Goal: Information Seeking & Learning: Understand process/instructions

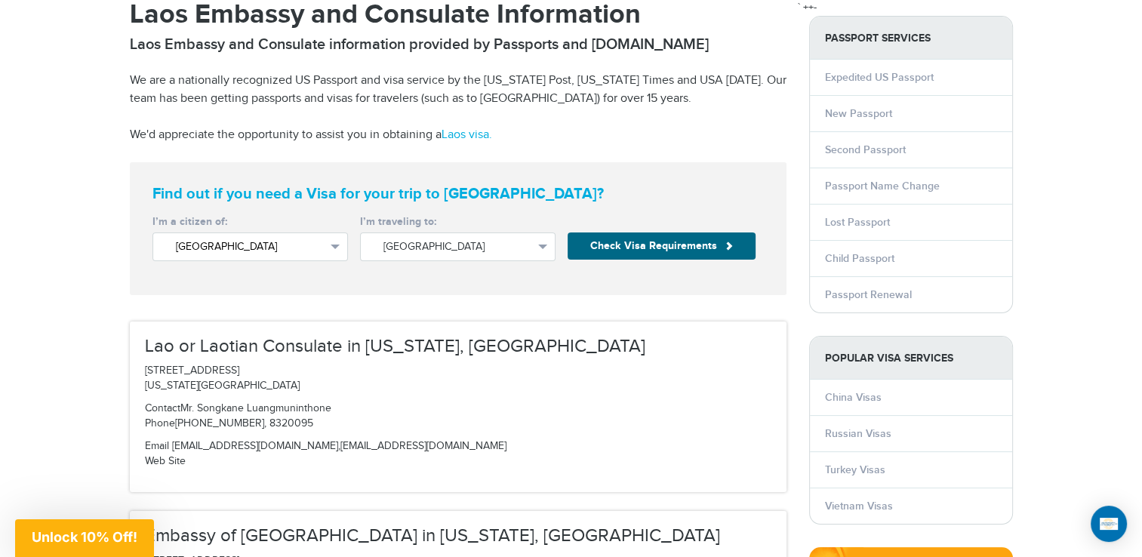
click at [339, 245] on span "button" at bounding box center [335, 246] width 9 height 5
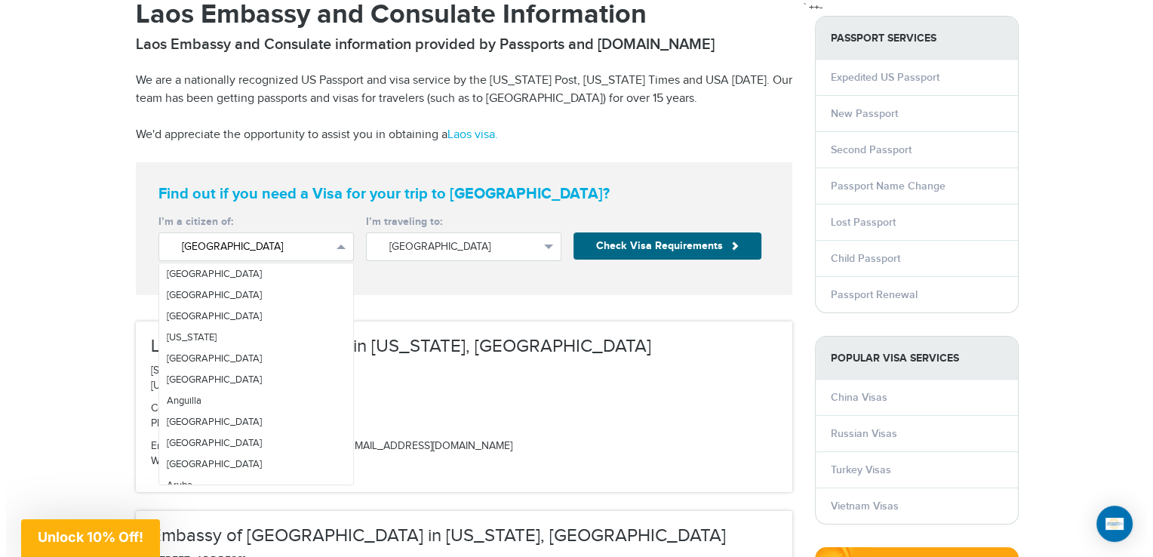
scroll to position [4971, 0]
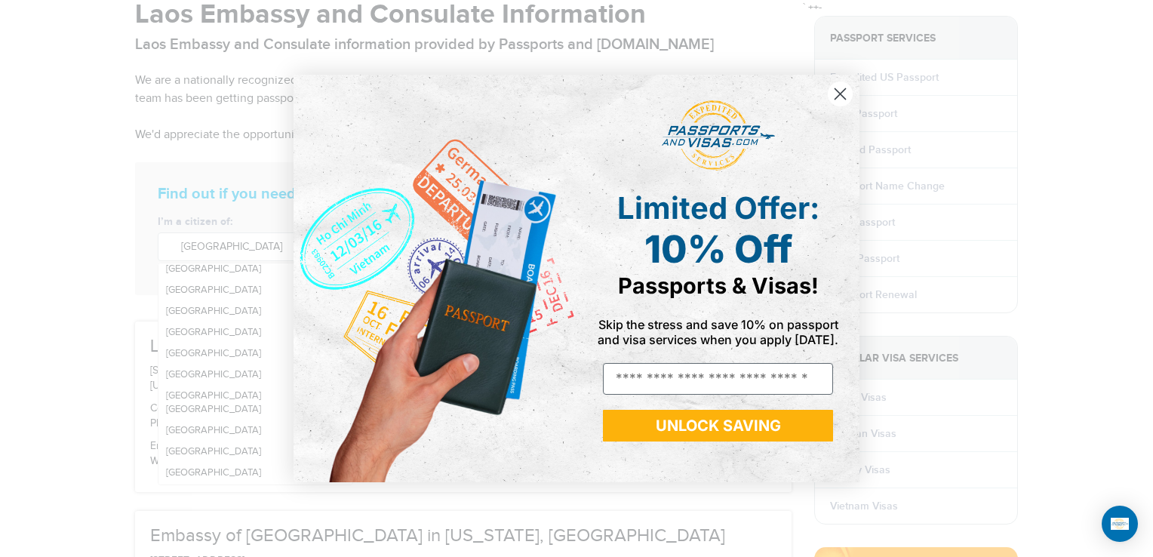
click at [841, 96] on circle "Close dialog" at bounding box center [840, 93] width 25 height 25
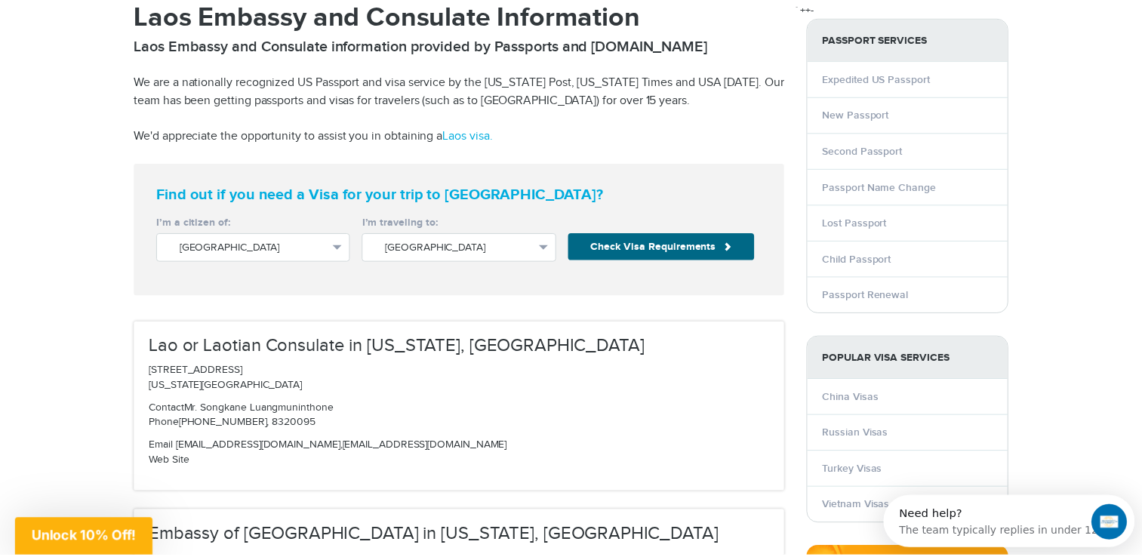
scroll to position [0, 0]
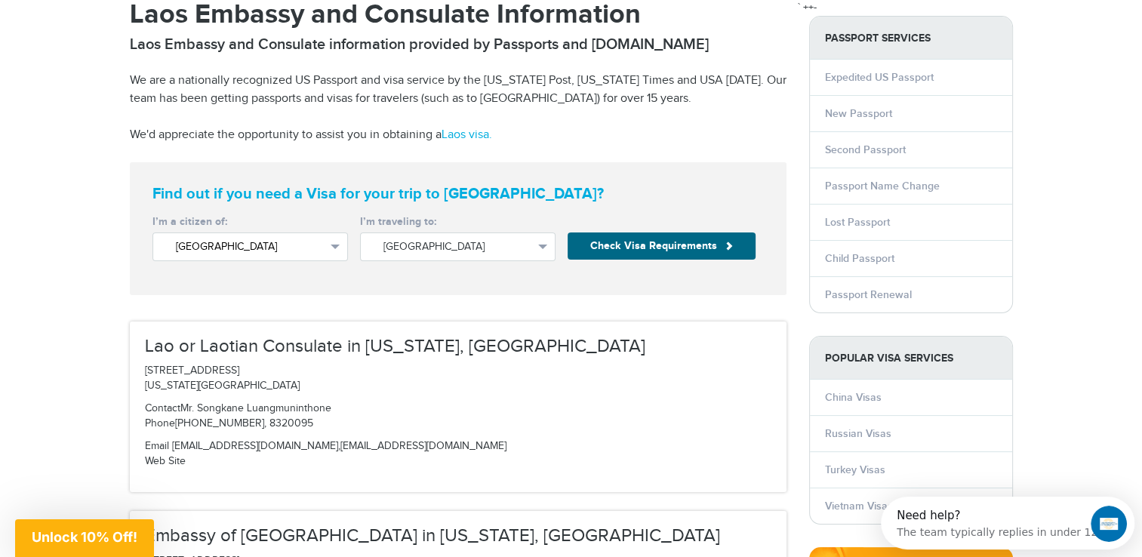
click at [336, 246] on span "button" at bounding box center [335, 246] width 9 height 5
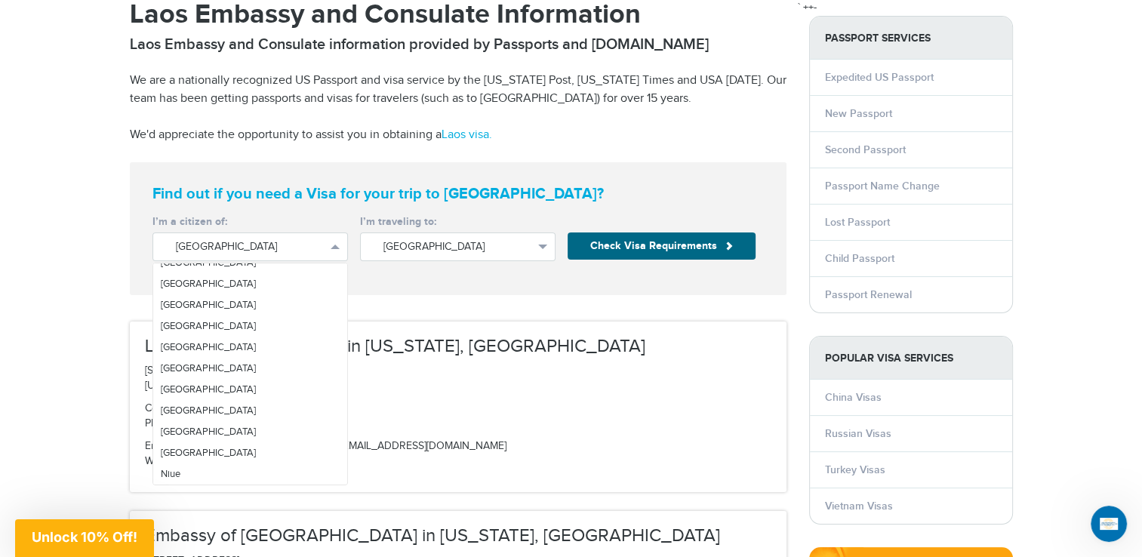
scroll to position [3184, 0]
click at [164, 462] on link "[GEOGRAPHIC_DATA]" at bounding box center [250, 470] width 194 height 21
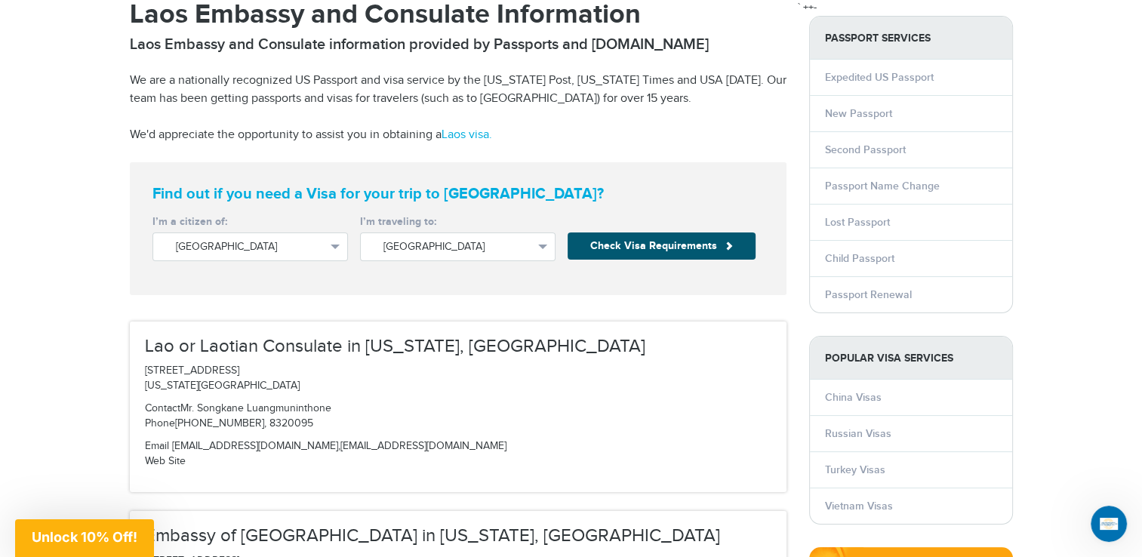
click at [672, 249] on button "Check Visa Requirements" at bounding box center [661, 245] width 188 height 27
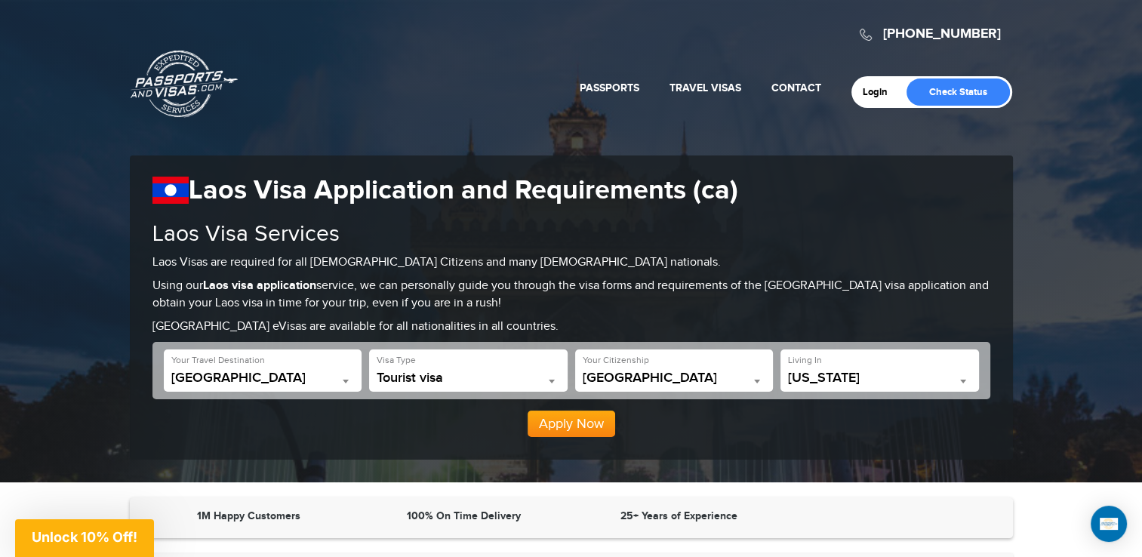
click at [963, 377] on span at bounding box center [962, 381] width 15 height 20
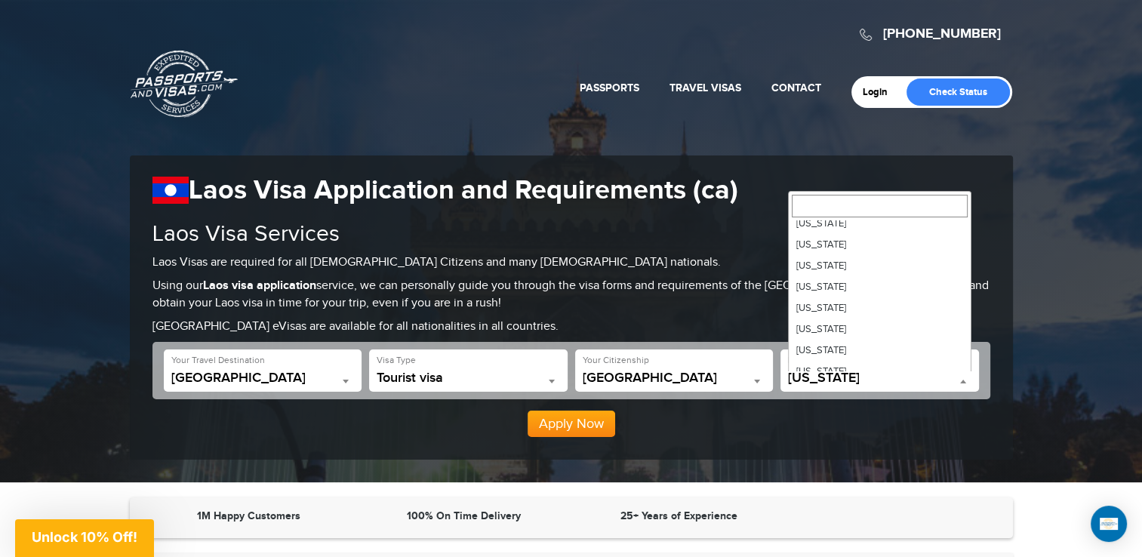
scroll to position [609, 0]
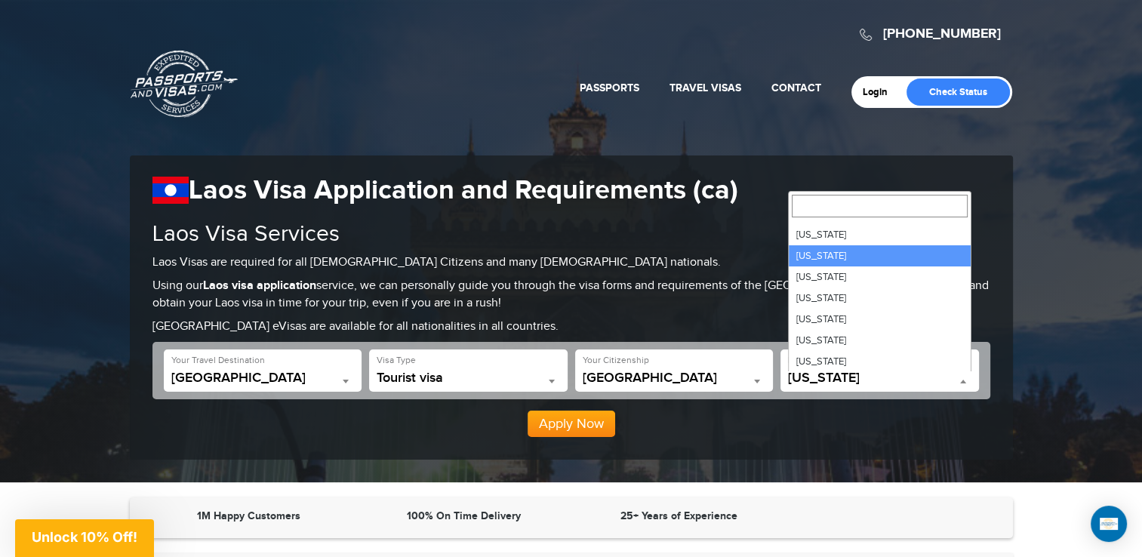
select select "**"
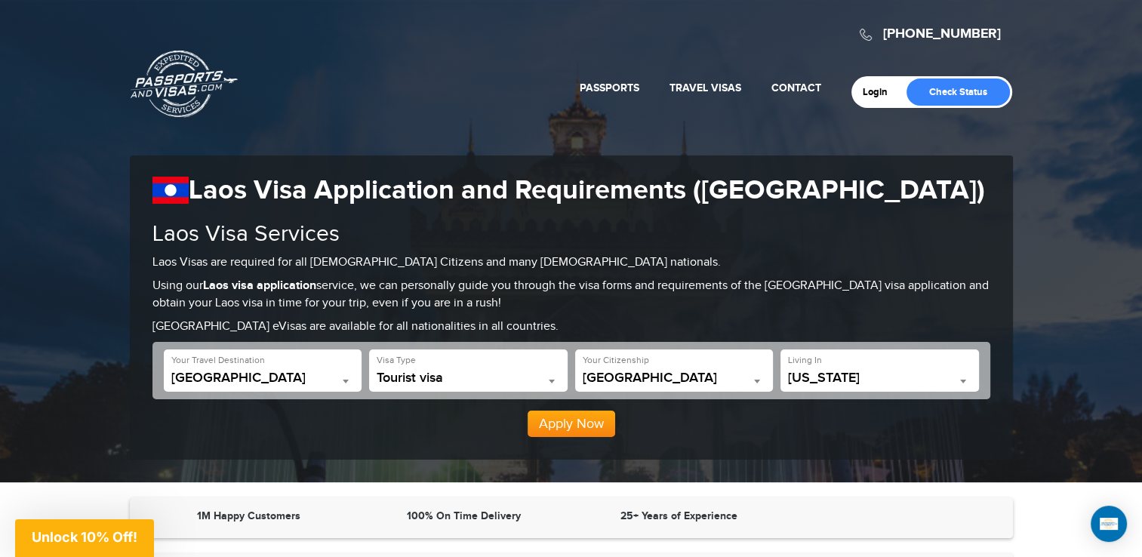
click at [343, 381] on b at bounding box center [346, 382] width 6 height 4
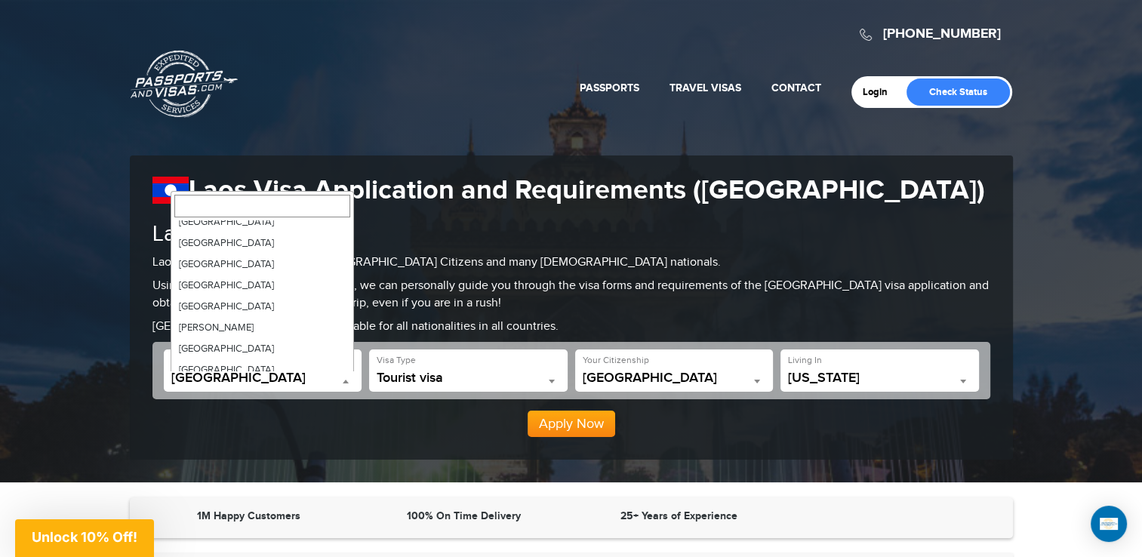
scroll to position [761, 0]
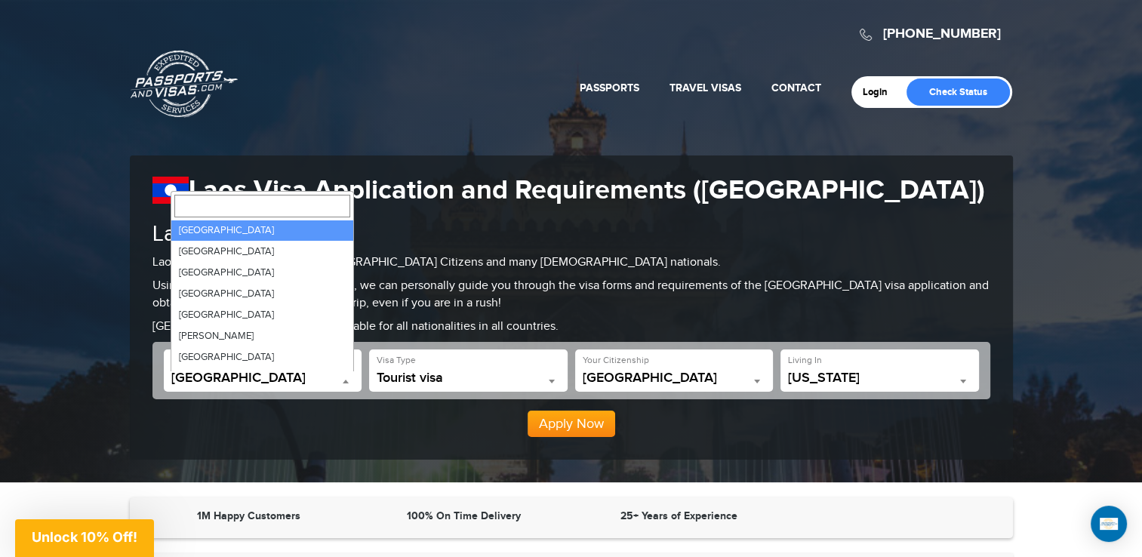
select select "********"
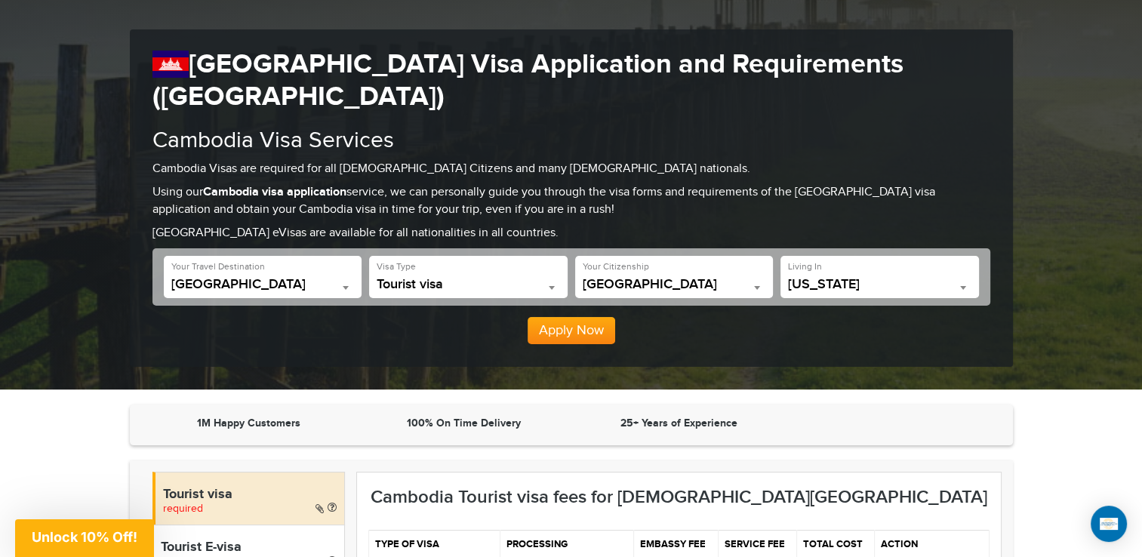
scroll to position [75, 0]
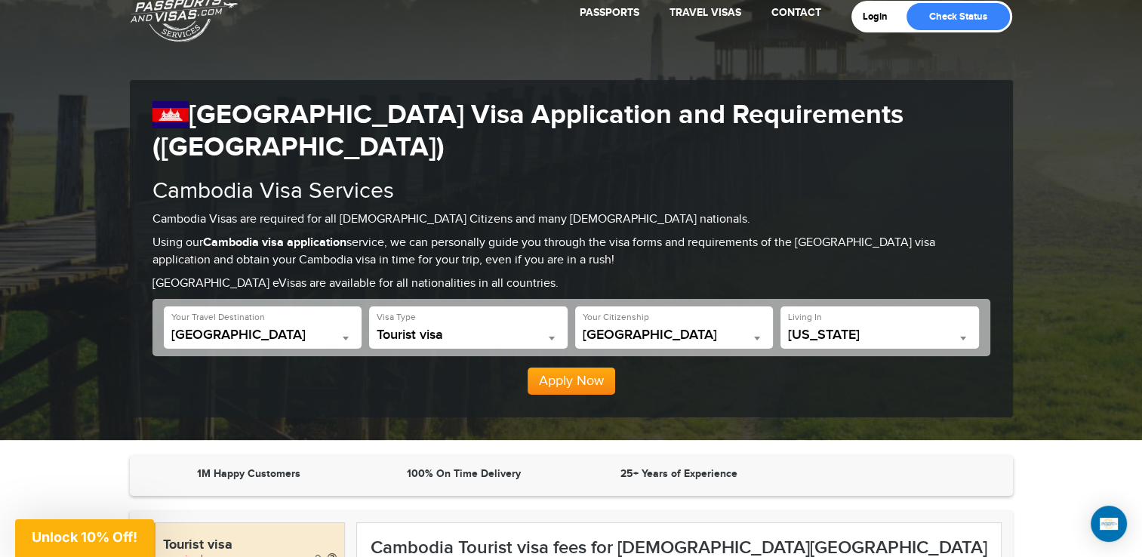
click at [346, 337] on b at bounding box center [346, 339] width 6 height 4
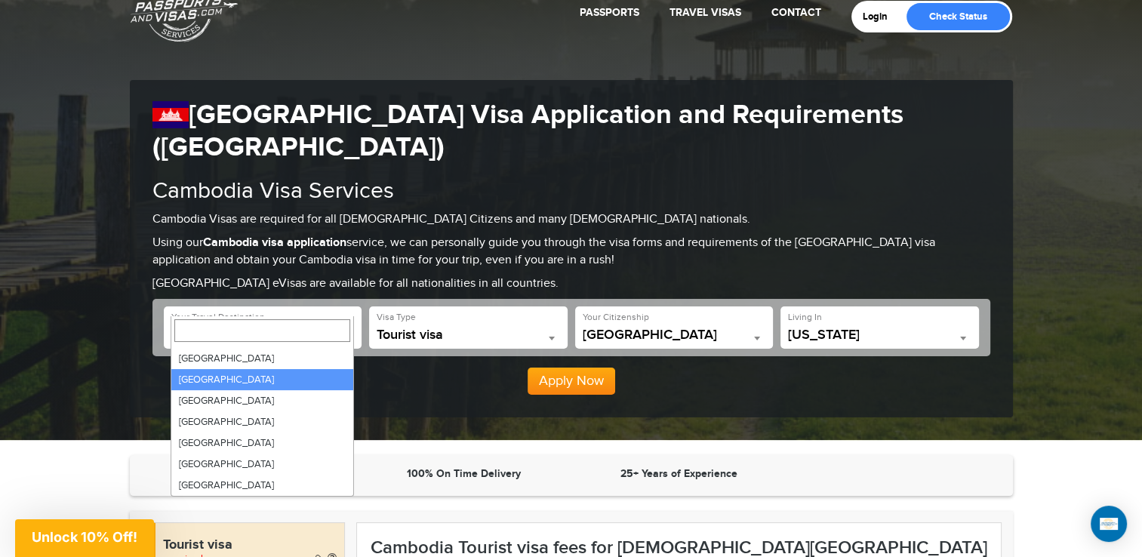
scroll to position [4614, 0]
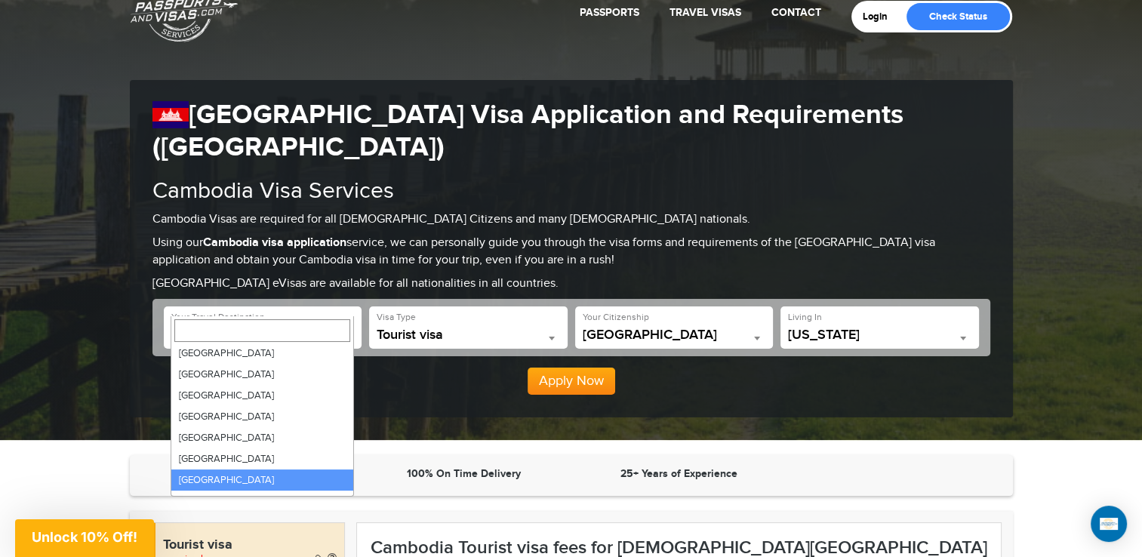
select select "********"
